Goal: Task Accomplishment & Management: Use online tool/utility

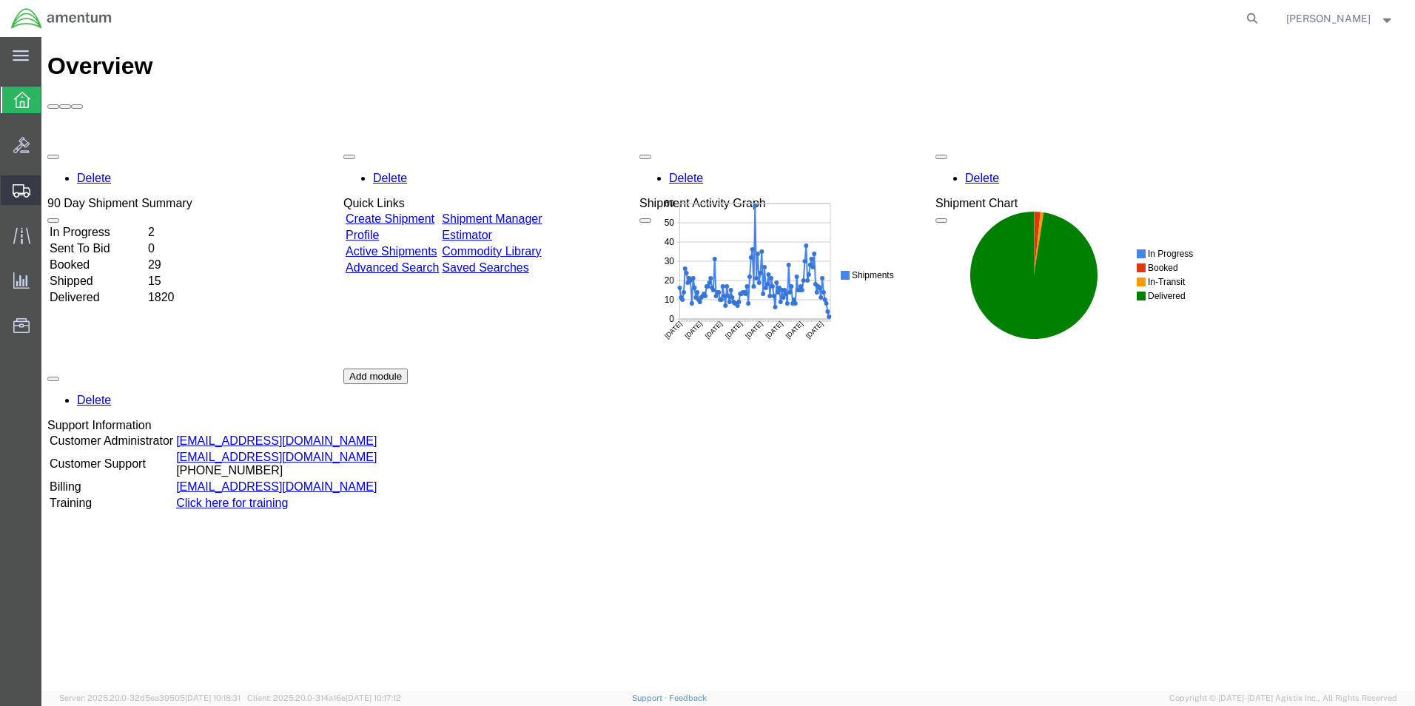
click at [0, 0] on span "Create from Template" at bounding box center [0, 0] width 0 height 0
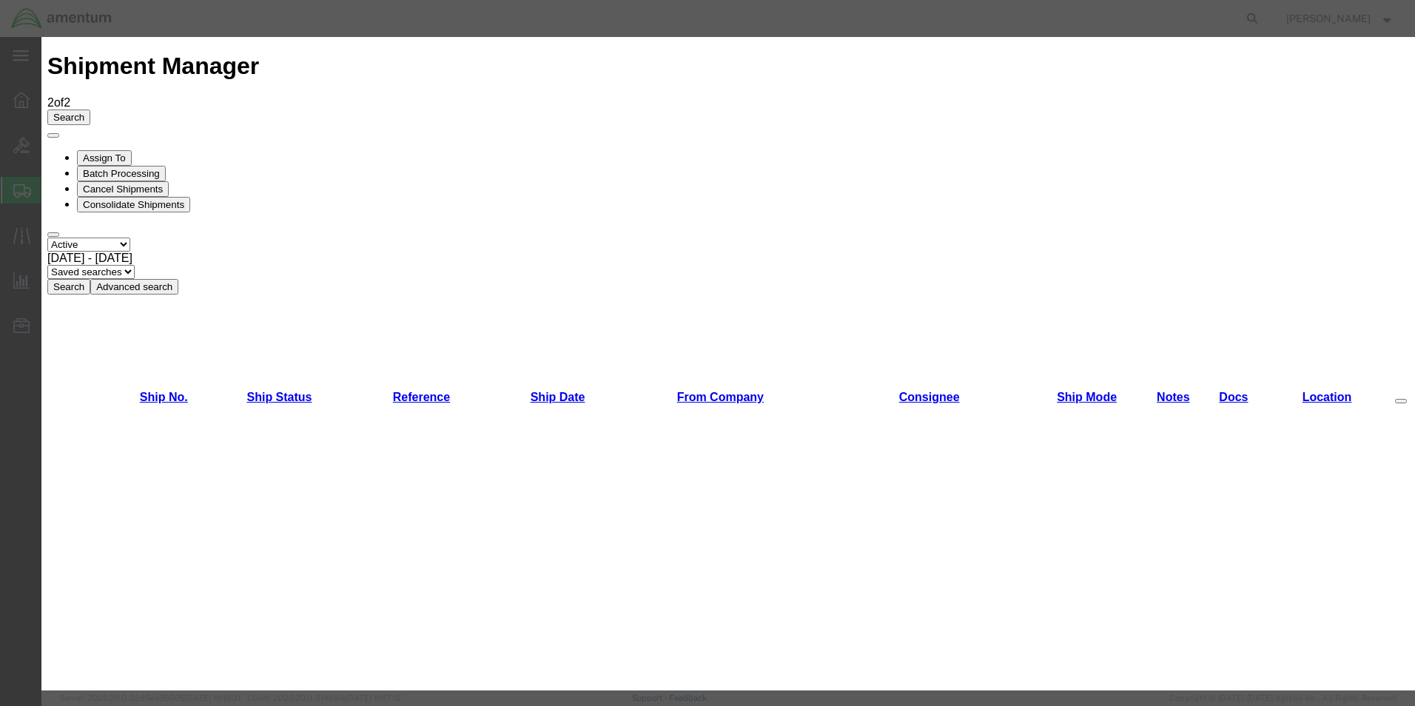
scroll to position [296, 0]
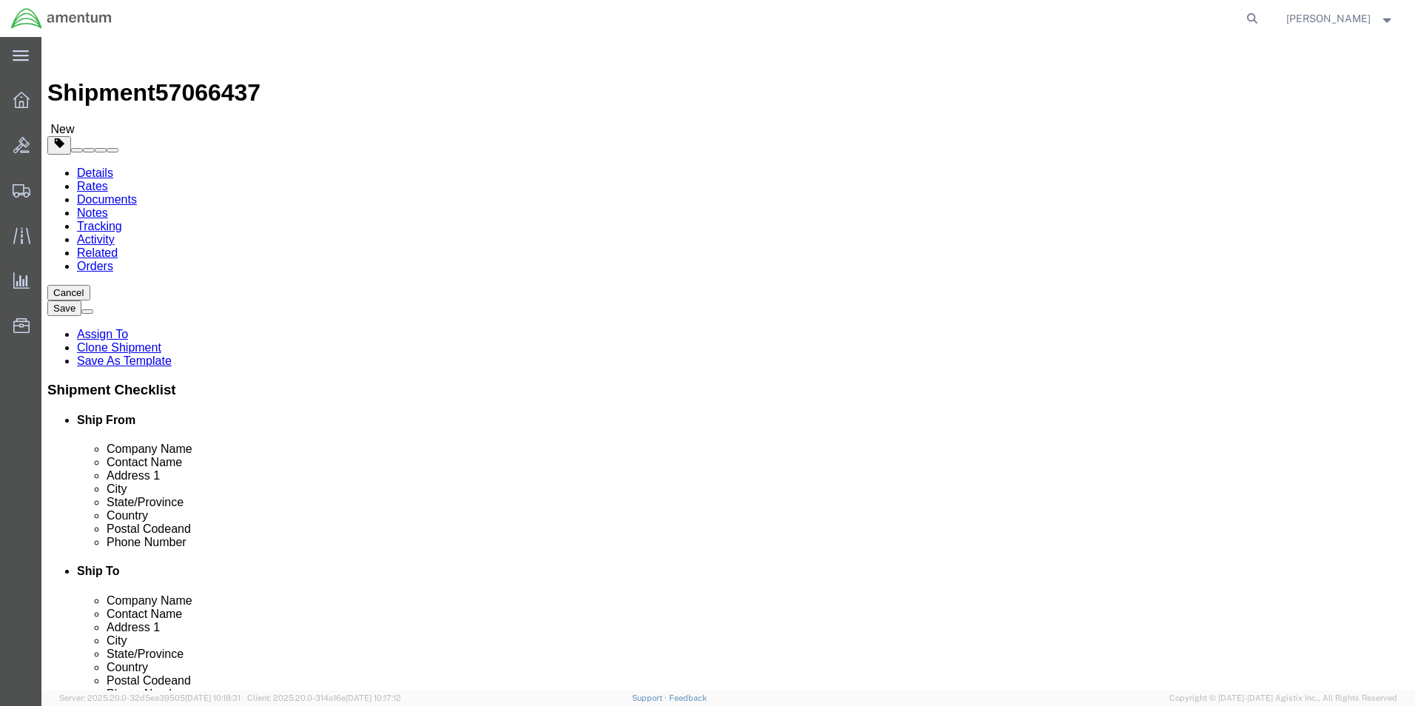
select select "49831"
select select "49931"
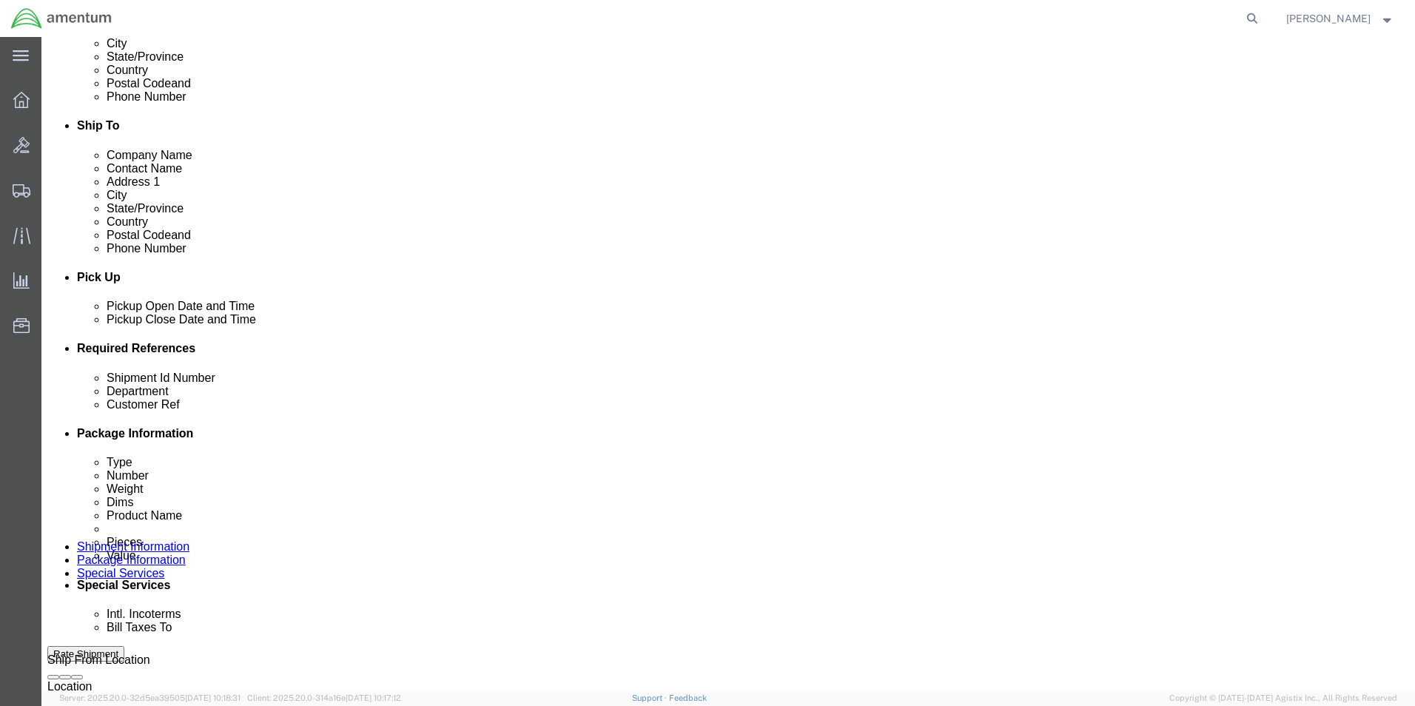
scroll to position [592, 0]
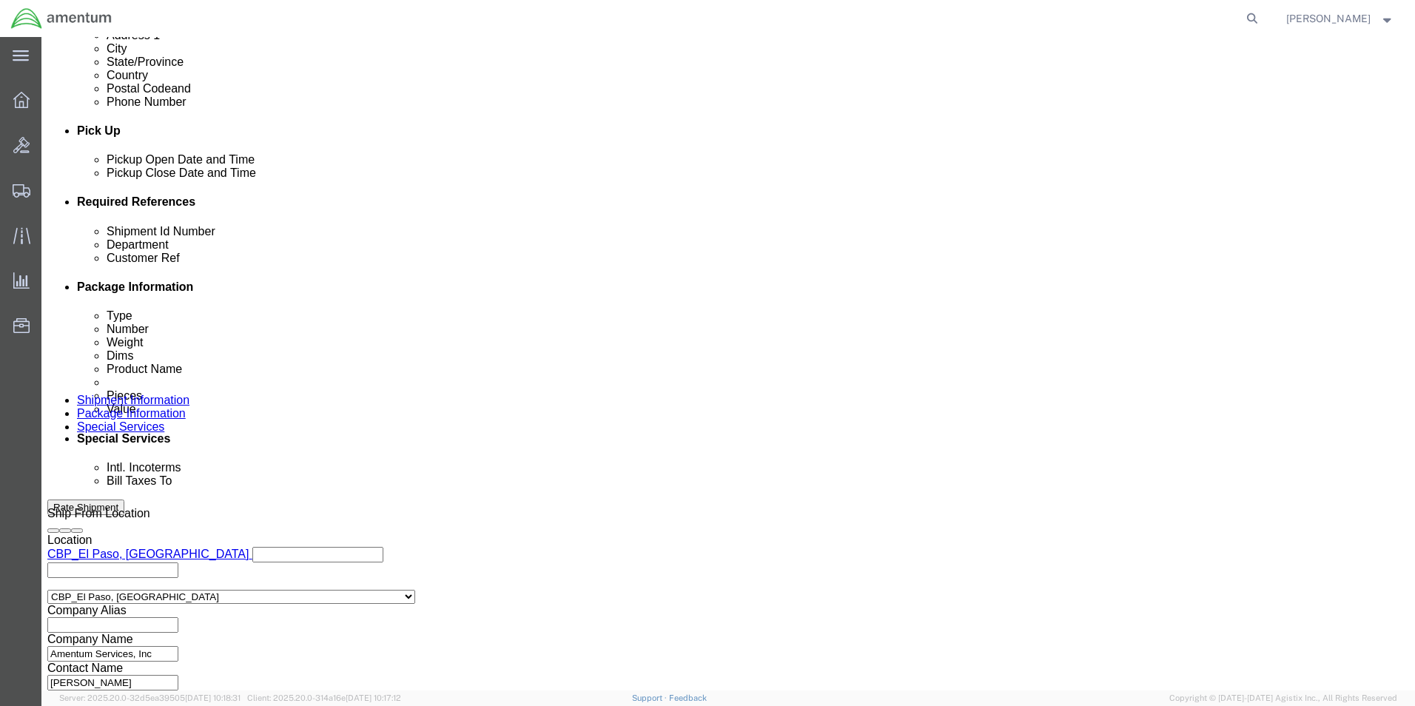
drag, startPoint x: 281, startPoint y: 312, endPoint x: 161, endPoint y: 319, distance: 120.8
click div "Shipment Id Number 526-007877"
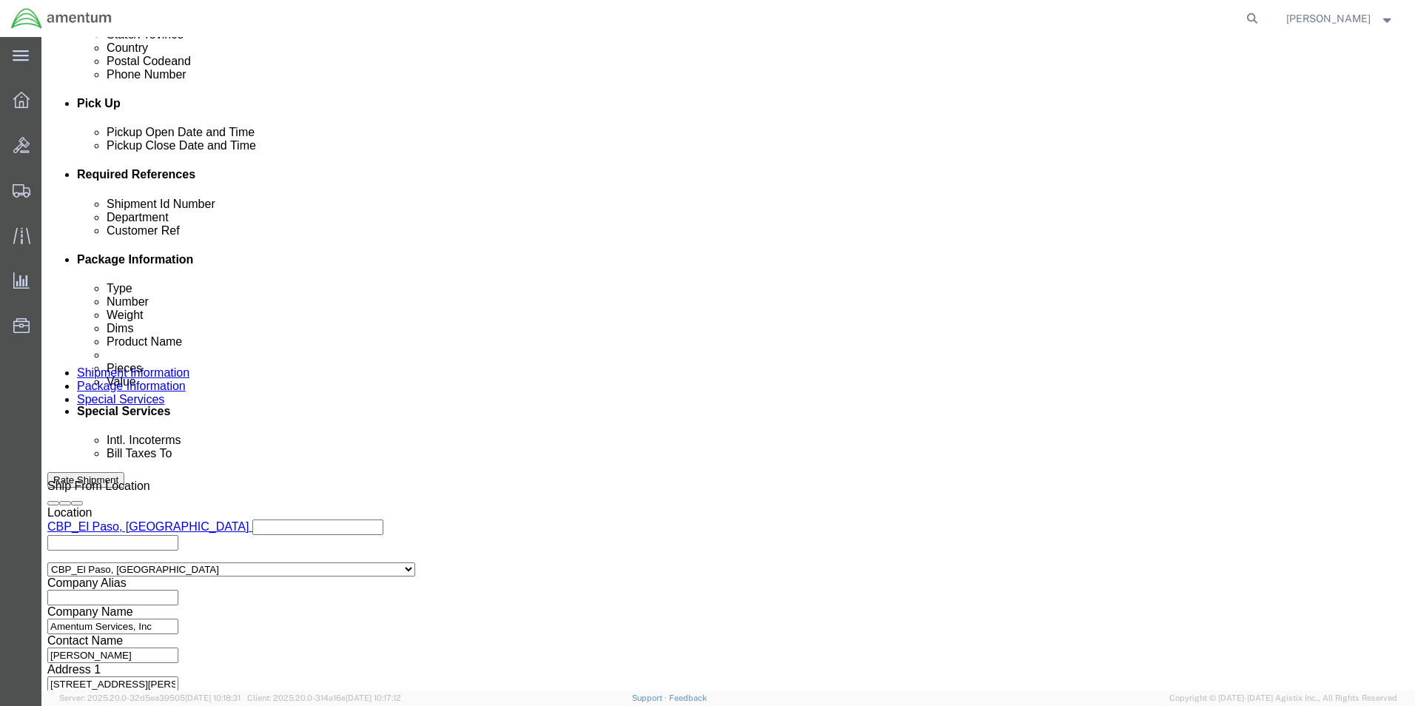
scroll to position [645, 0]
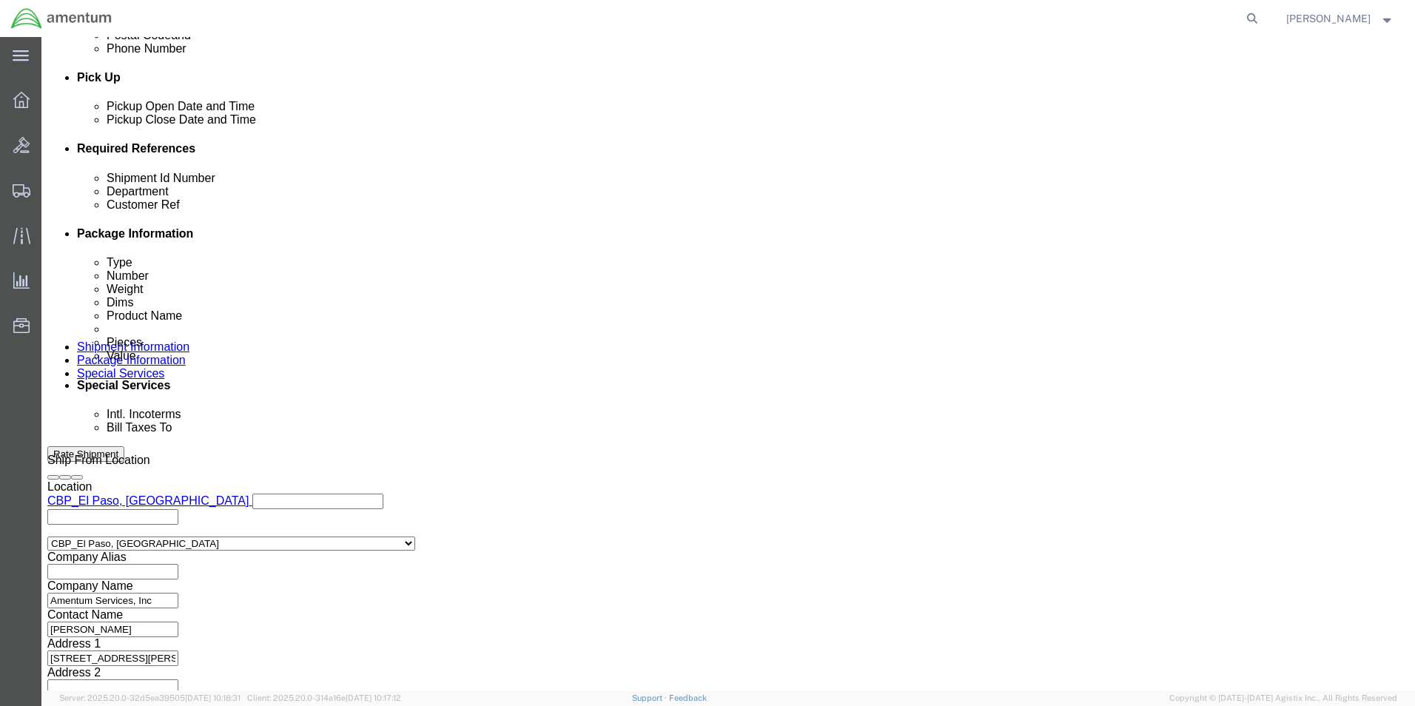
type input "usage"
click button "Continue"
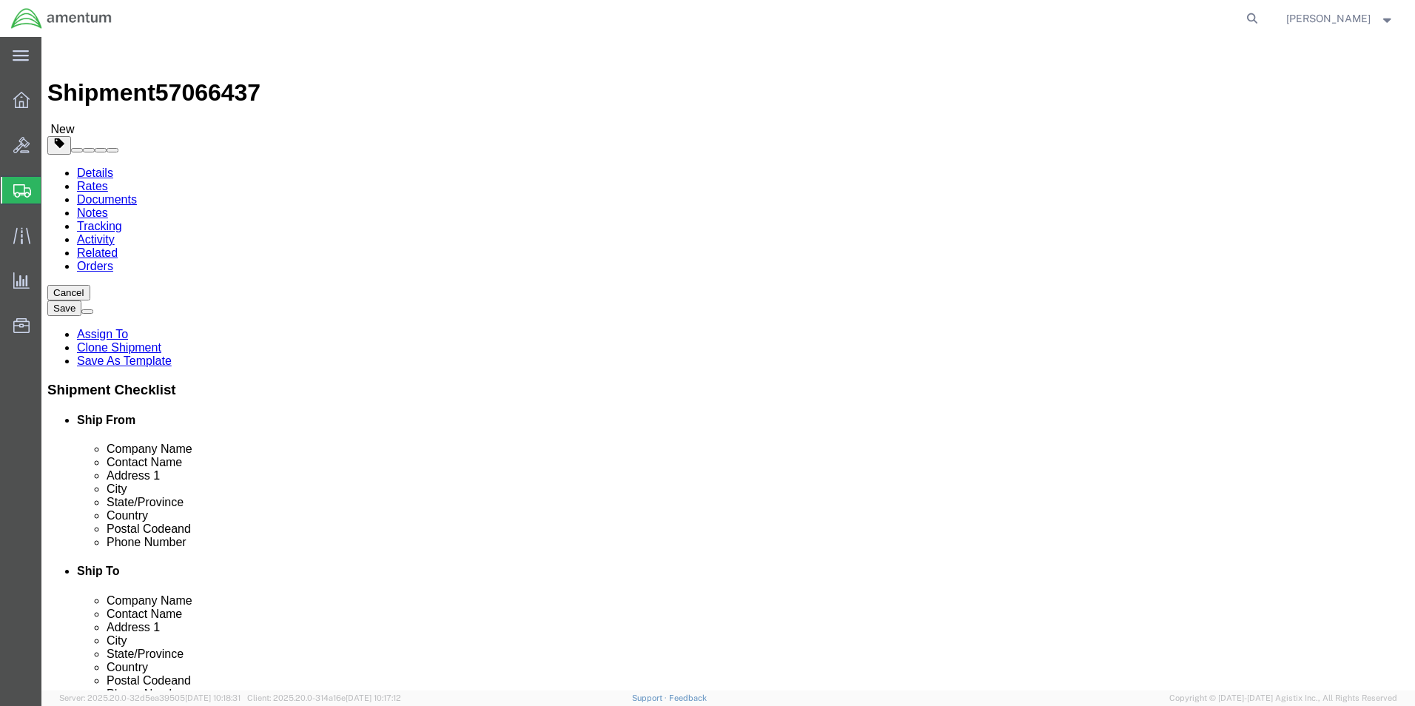
click button "Continue"
click button "Rate Shipment"
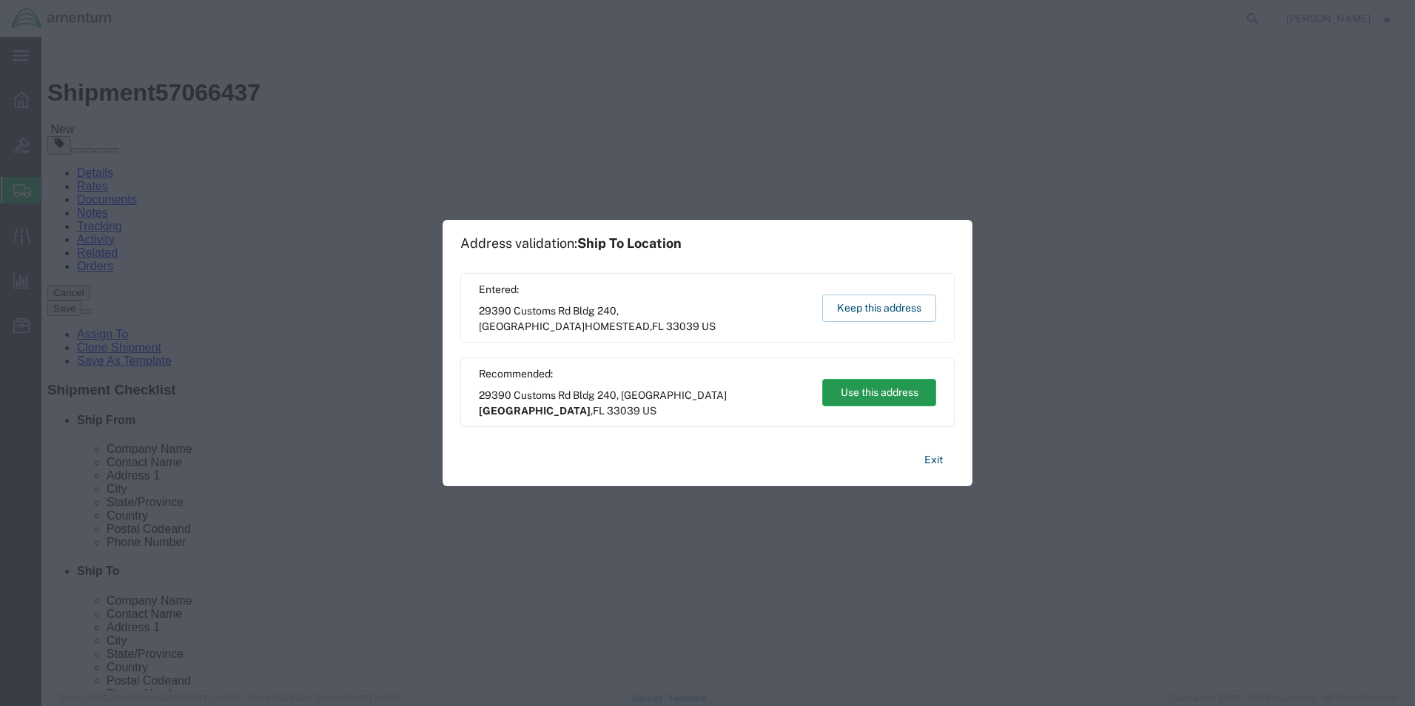
click at [901, 393] on button "Use this address" at bounding box center [879, 392] width 114 height 27
